Goal: Browse casually

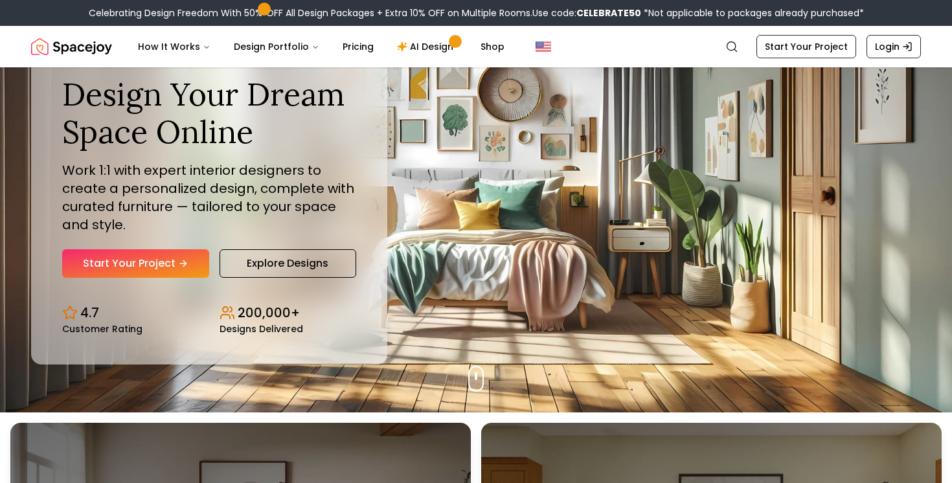
scroll to position [65, 0]
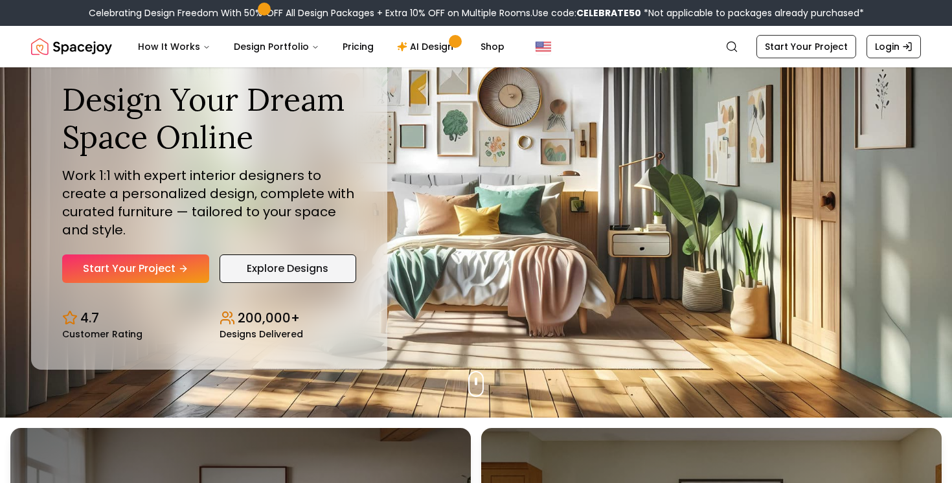
click at [309, 280] on link "Explore Designs" at bounding box center [288, 269] width 137 height 29
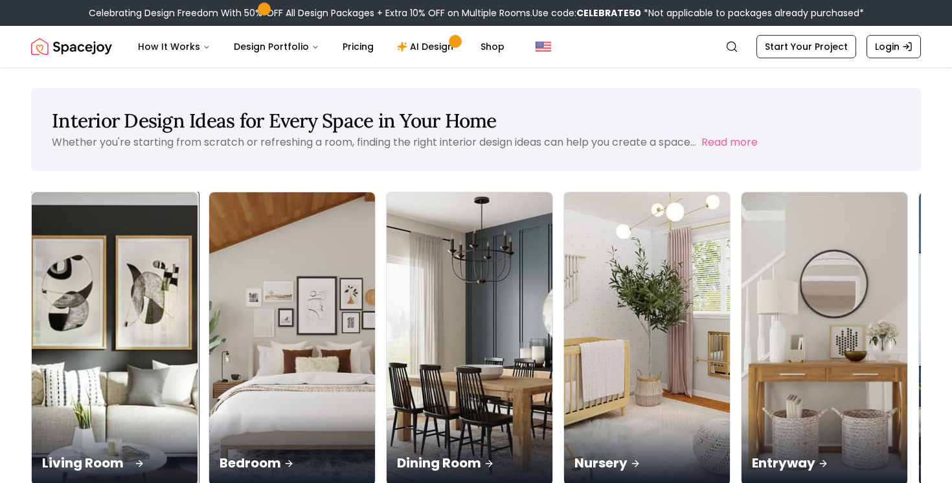
click at [36, 292] on img at bounding box center [115, 339] width 174 height 308
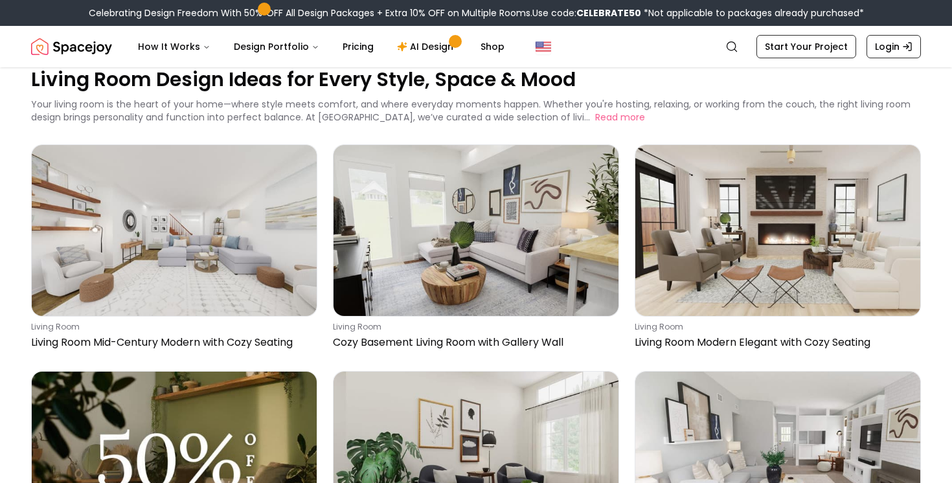
scroll to position [36, 0]
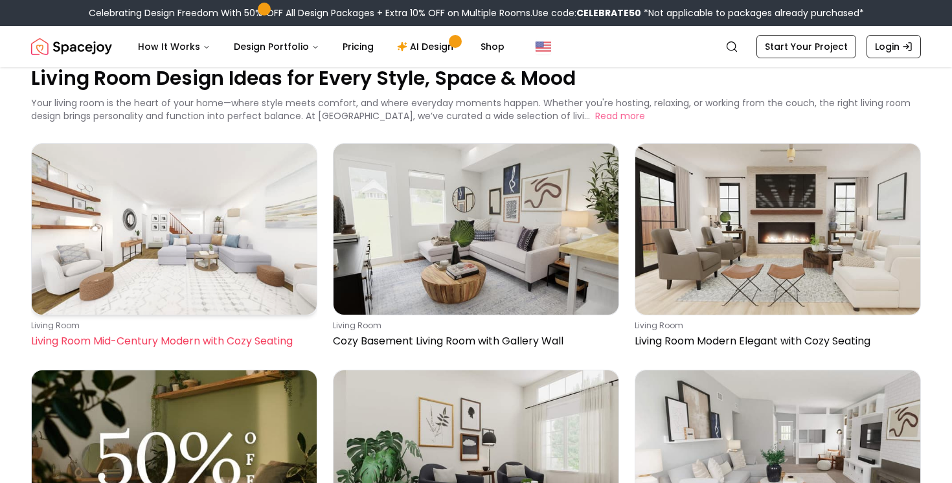
click at [86, 261] on img at bounding box center [174, 229] width 285 height 171
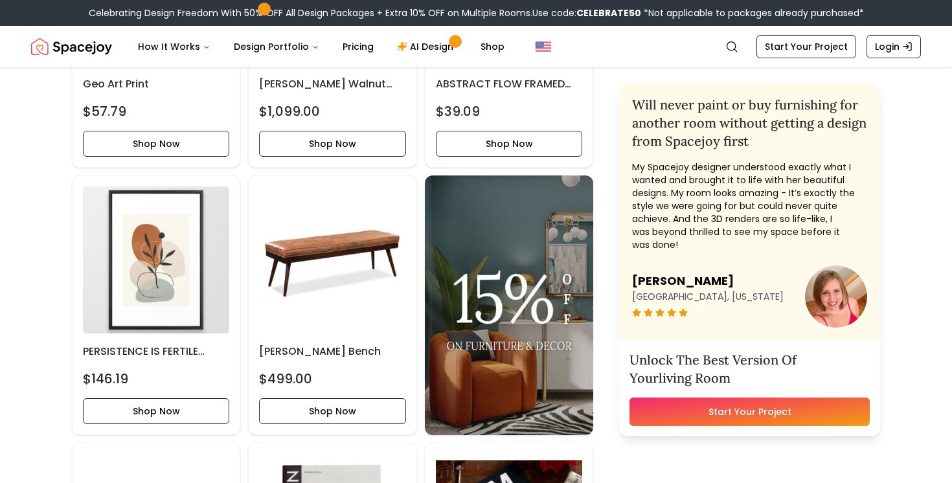
scroll to position [1643, 0]
